Goal: Task Accomplishment & Management: Manage account settings

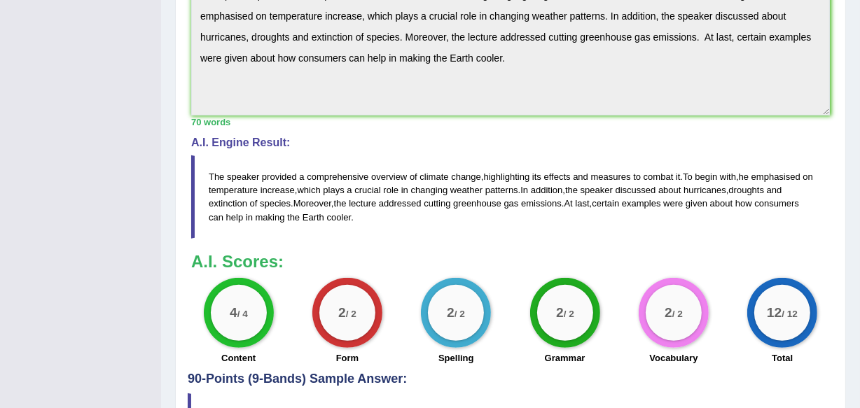
scroll to position [509, 0]
